Goal: Task Accomplishment & Management: Manage account settings

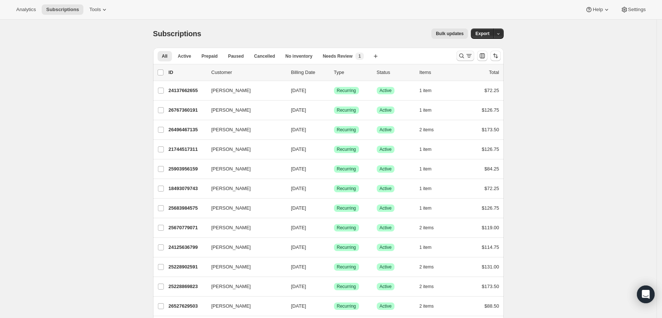
click at [463, 56] on icon "Search and filter results" at bounding box center [461, 55] width 7 height 7
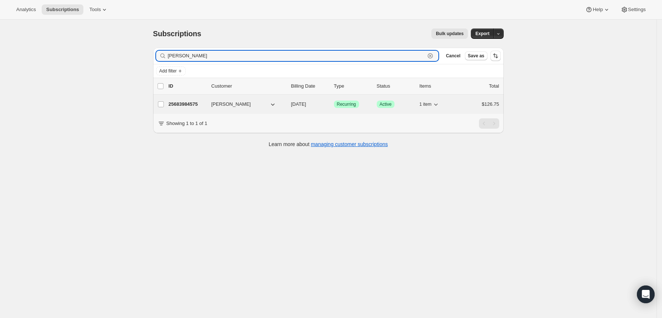
type input "[PERSON_NAME]"
click at [189, 102] on p "25683984575" at bounding box center [187, 103] width 37 height 7
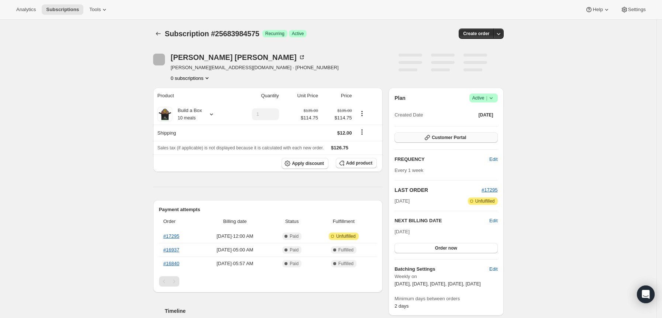
click at [445, 135] on span "Customer Portal" at bounding box center [449, 137] width 34 height 6
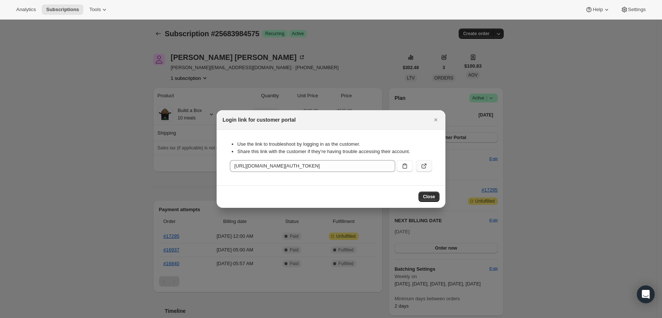
click at [423, 162] on icon ":rcb:" at bounding box center [424, 165] width 7 height 7
